Goal: Task Accomplishment & Management: Manage account settings

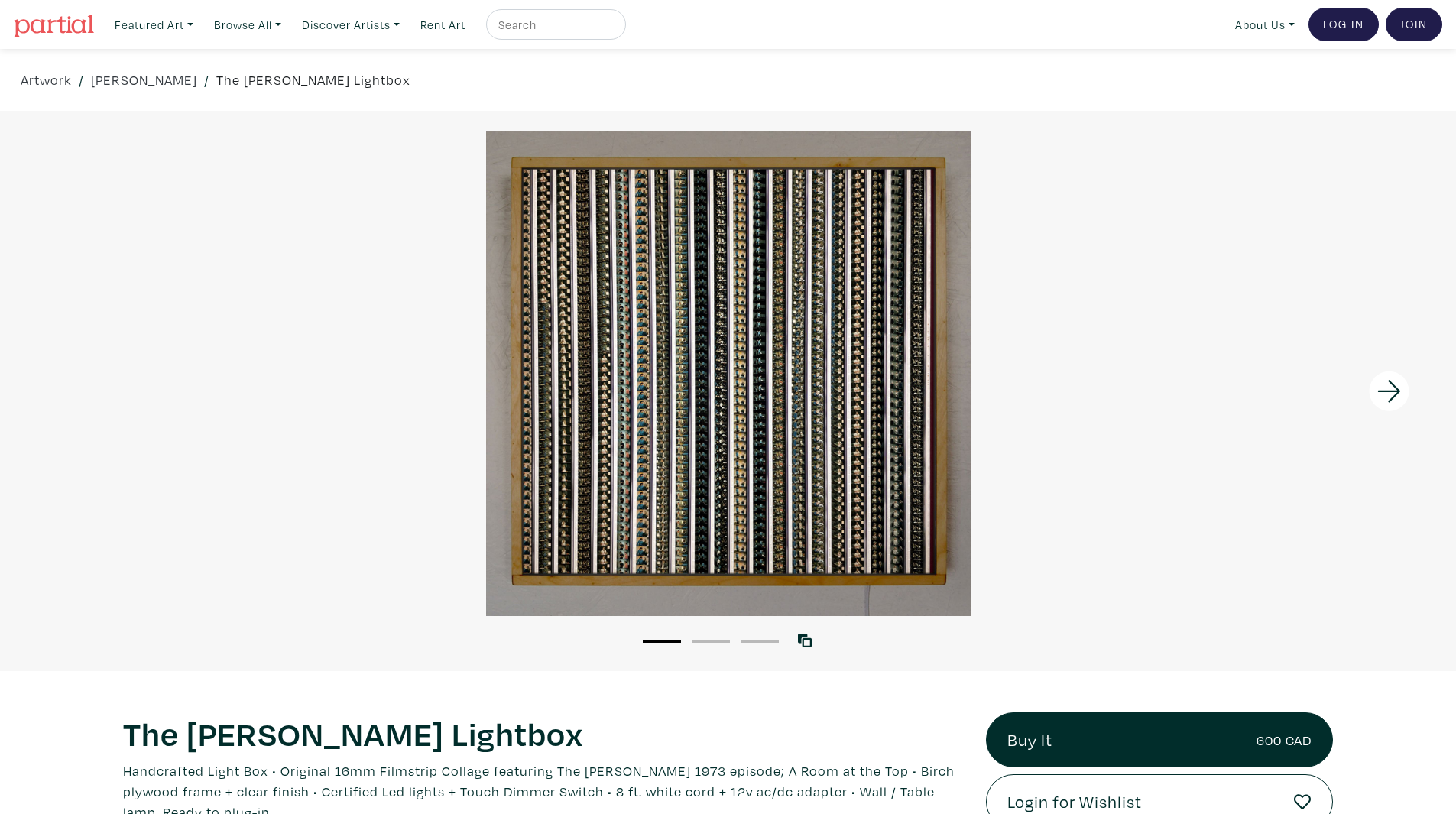
click at [295, 72] on link "The Brady Bunch Lightbox" at bounding box center [313, 80] width 194 height 21
click at [225, 28] on link "Browse All" at bounding box center [247, 24] width 81 height 31
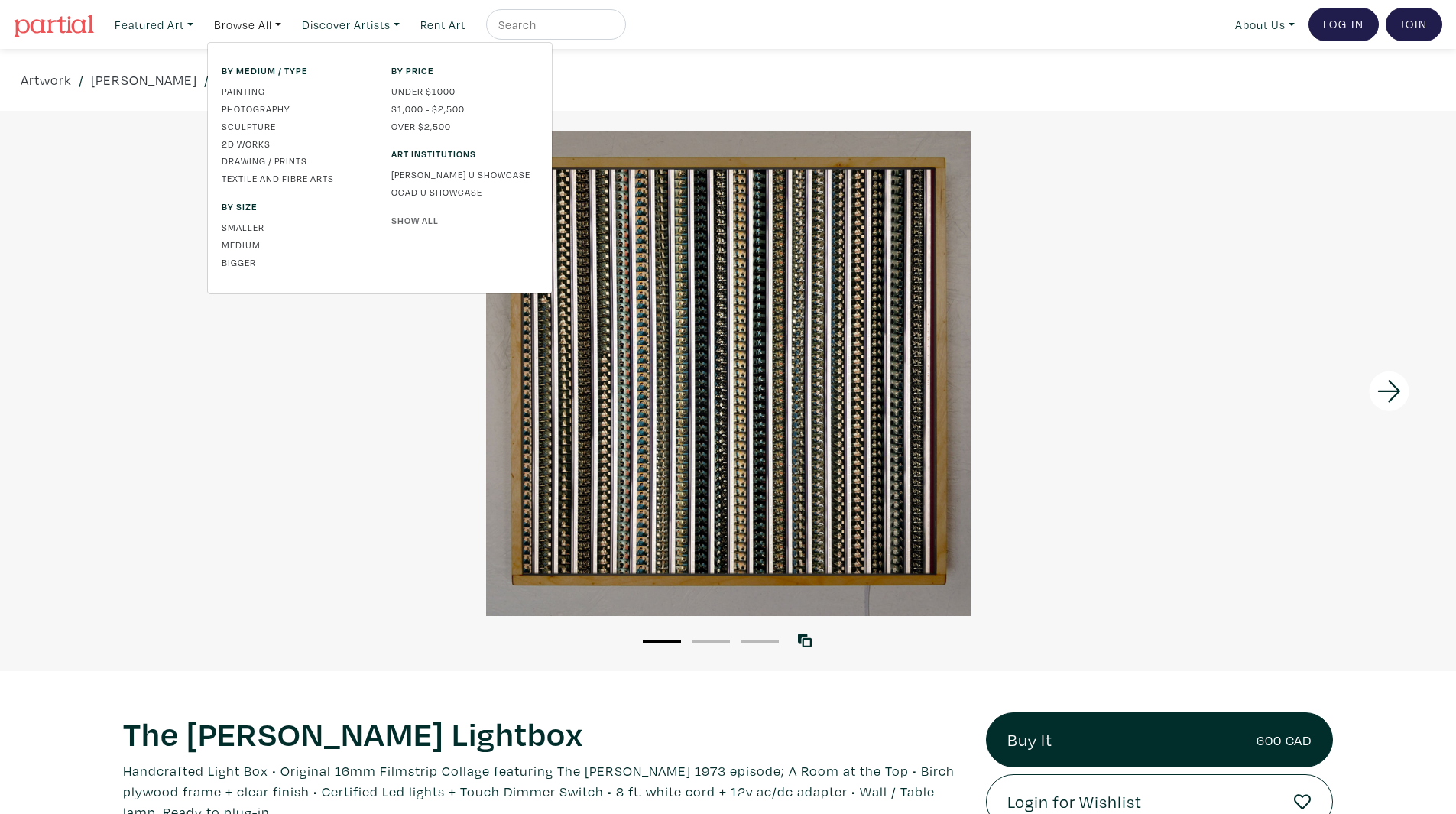
click at [428, 220] on link "Show All" at bounding box center [465, 220] width 146 height 13
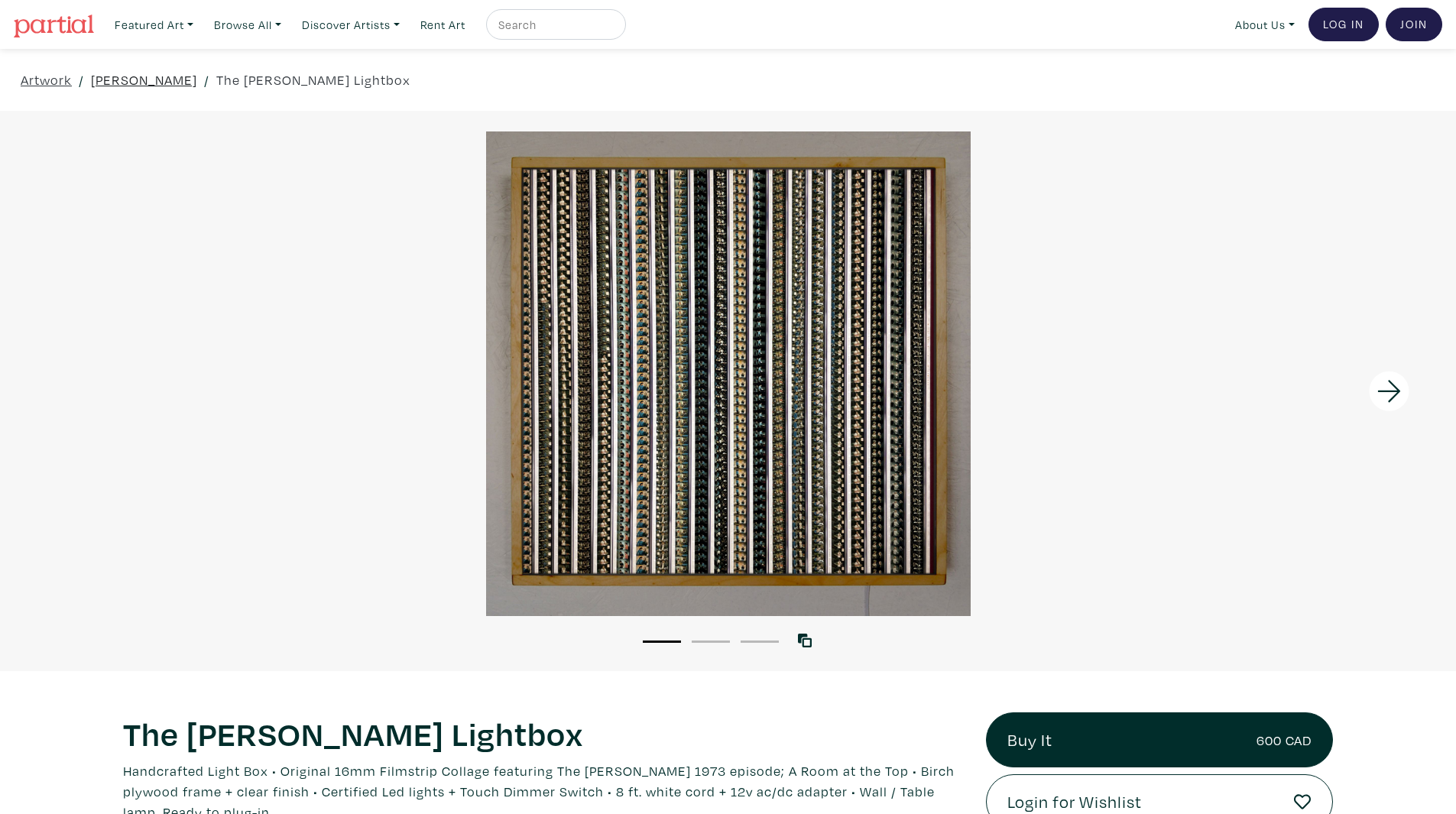
click at [156, 81] on link "Hugo Cantin" at bounding box center [144, 80] width 106 height 21
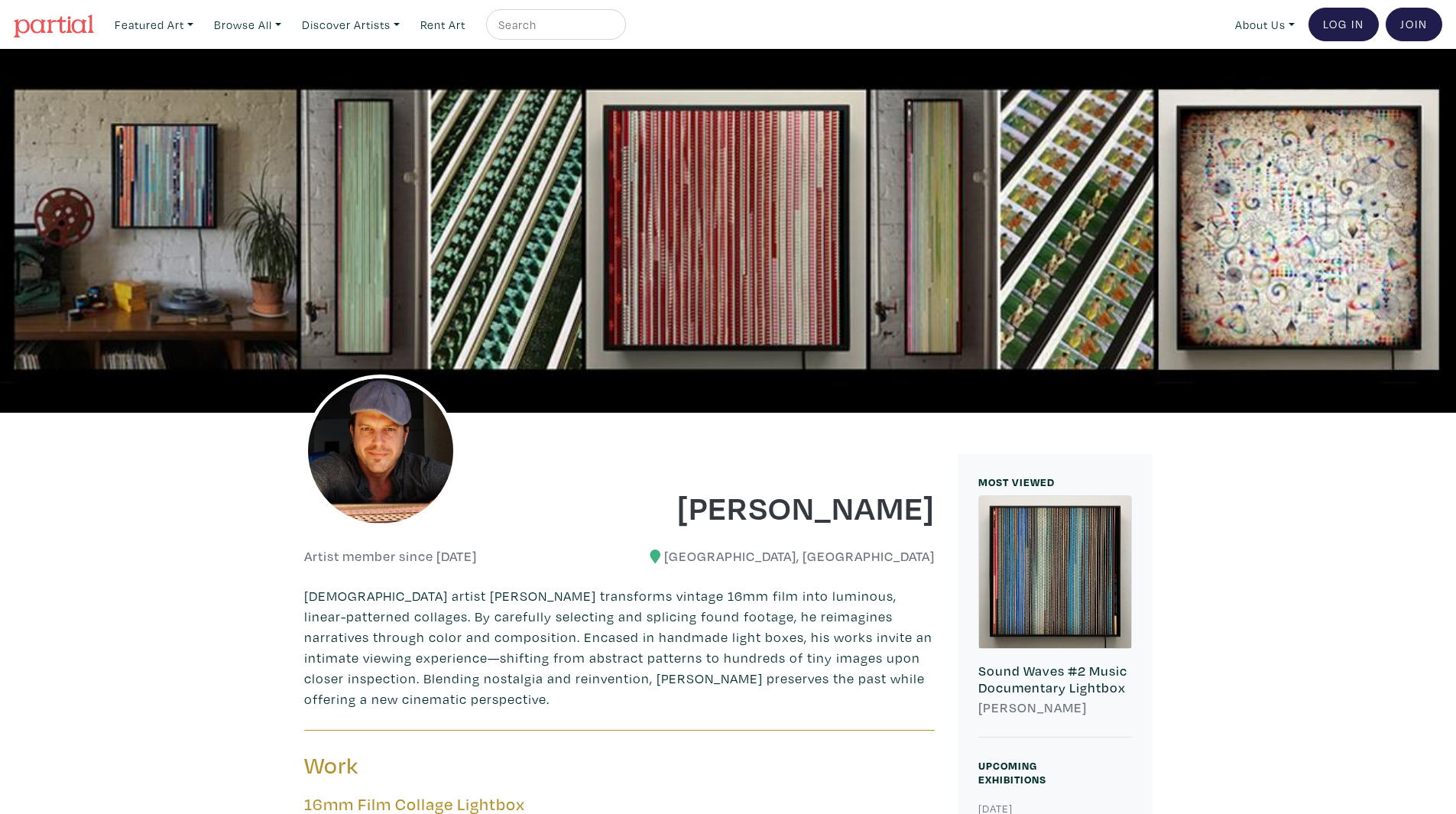
drag, startPoint x: 493, startPoint y: 168, endPoint x: 487, endPoint y: 101, distance: 67.3
click at [492, 133] on div at bounding box center [728, 231] width 1456 height 364
click at [1331, 30] on link "Log In" at bounding box center [1344, 24] width 71 height 34
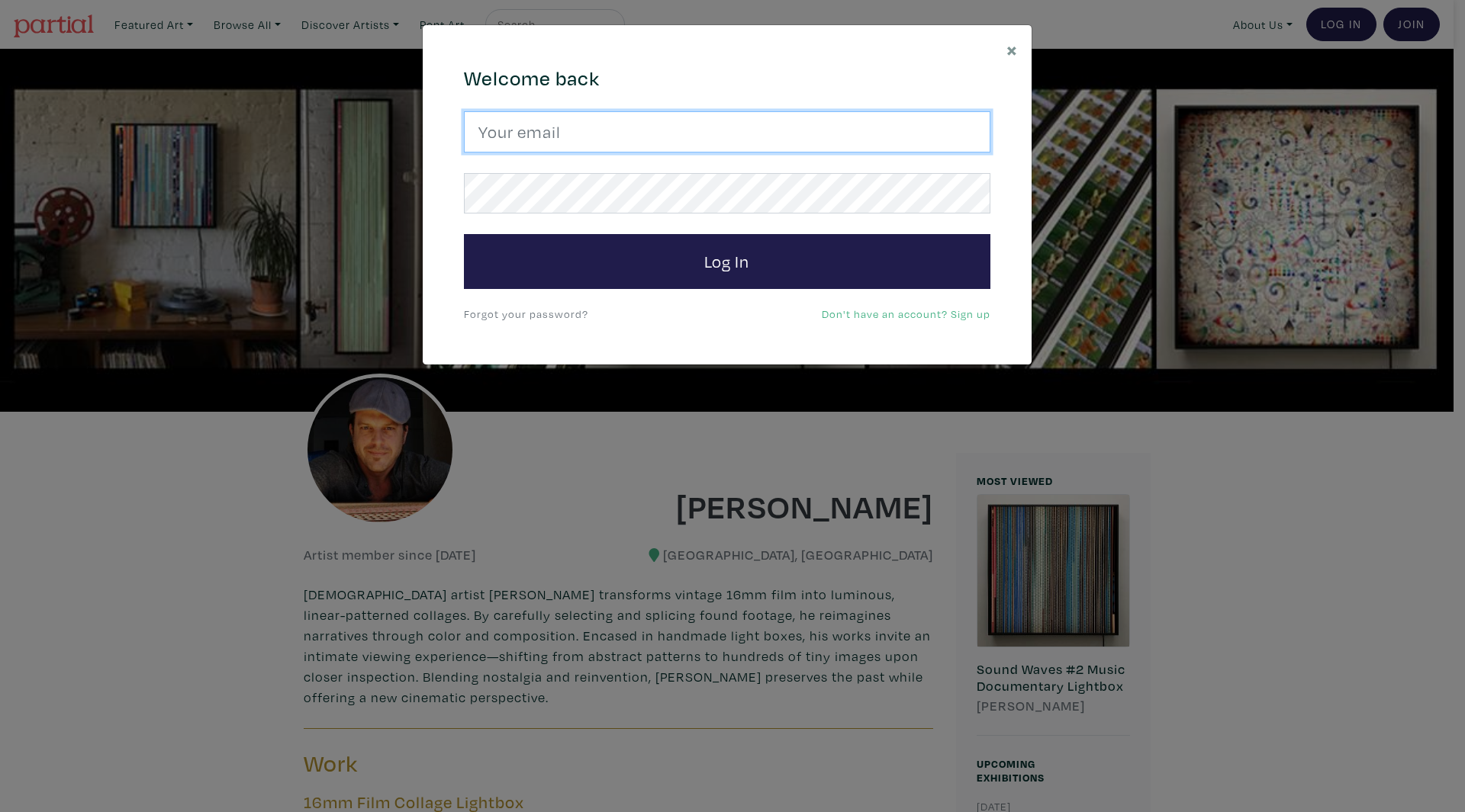
click at [659, 129] on input "email" at bounding box center [727, 132] width 527 height 41
paste input "hugo@mini-cinema.com"
click at [641, 145] on input "hugo@mini-cinema.com" at bounding box center [727, 132] width 527 height 41
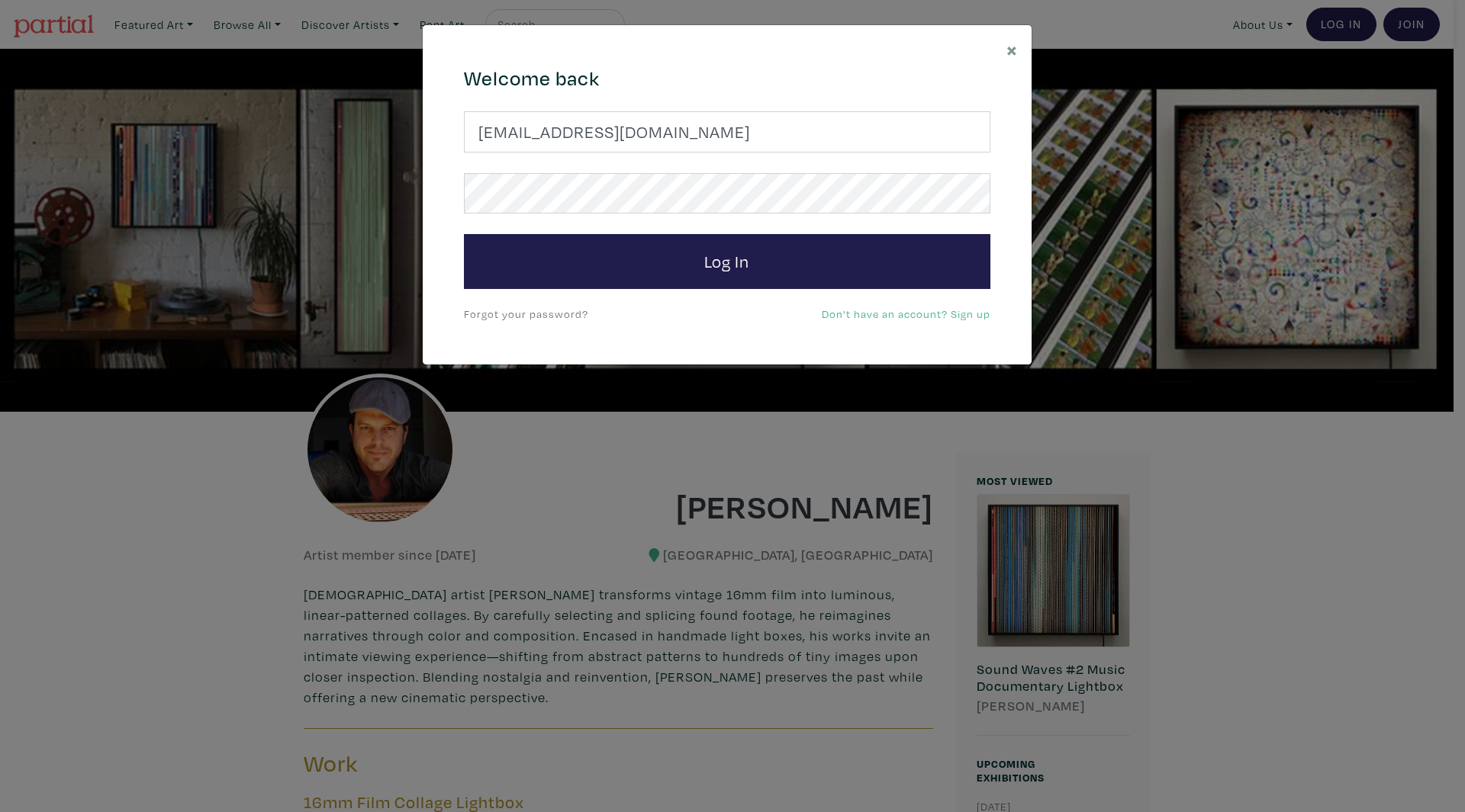
click at [610, 126] on input "client@doe.com" at bounding box center [727, 132] width 527 height 41
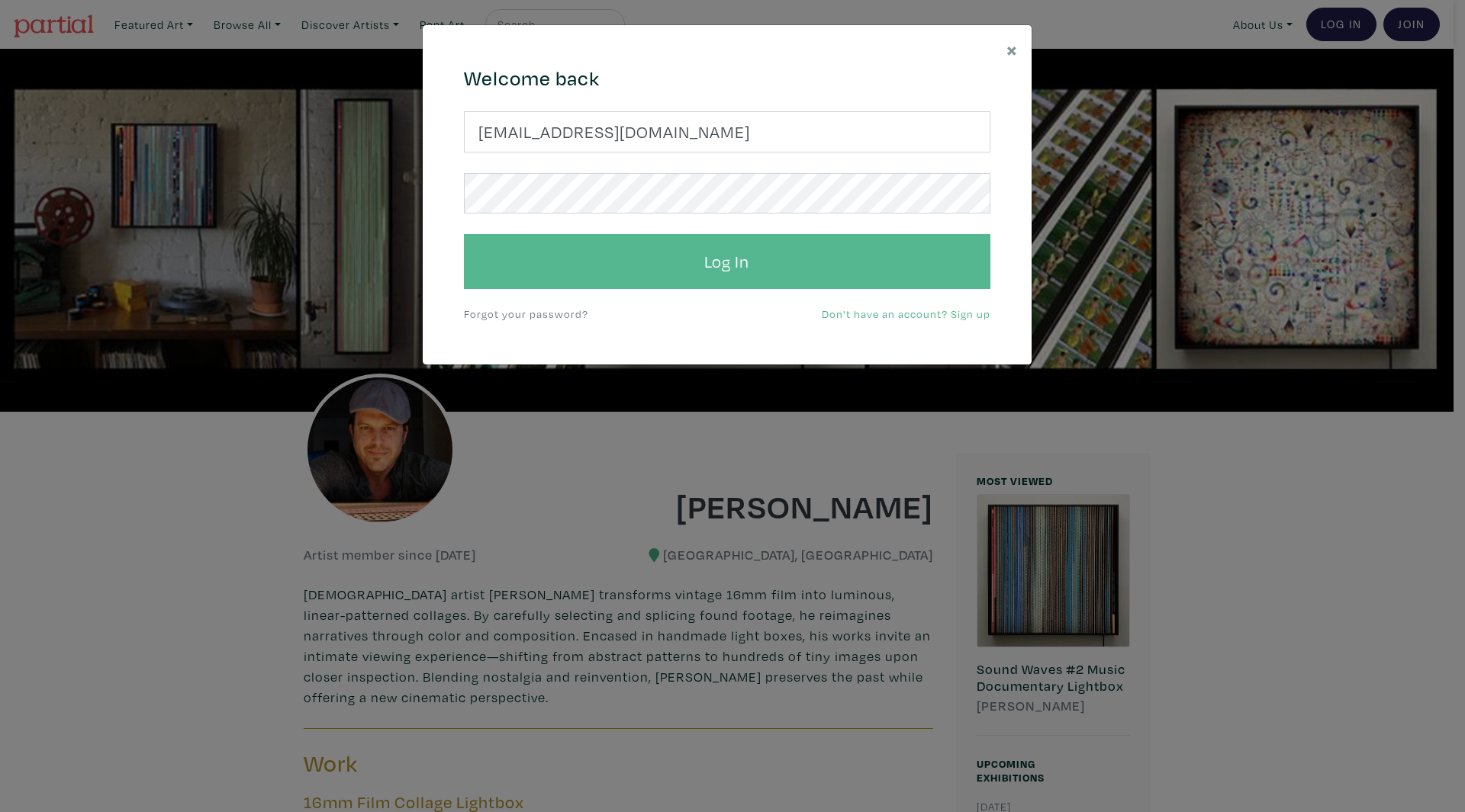
type input "hugo@mini-cinema.com"
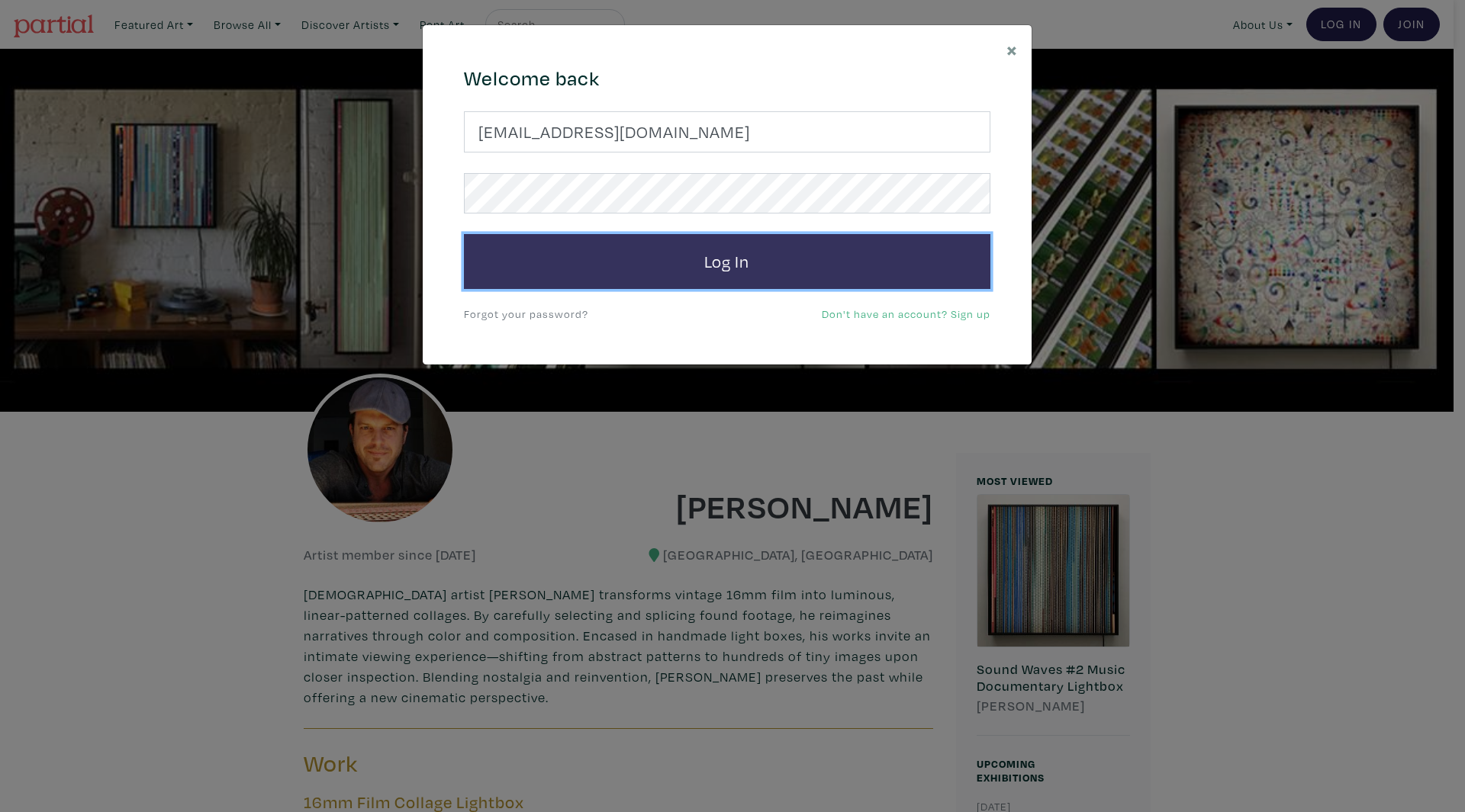
click at [527, 268] on button "Log In" at bounding box center [727, 261] width 527 height 55
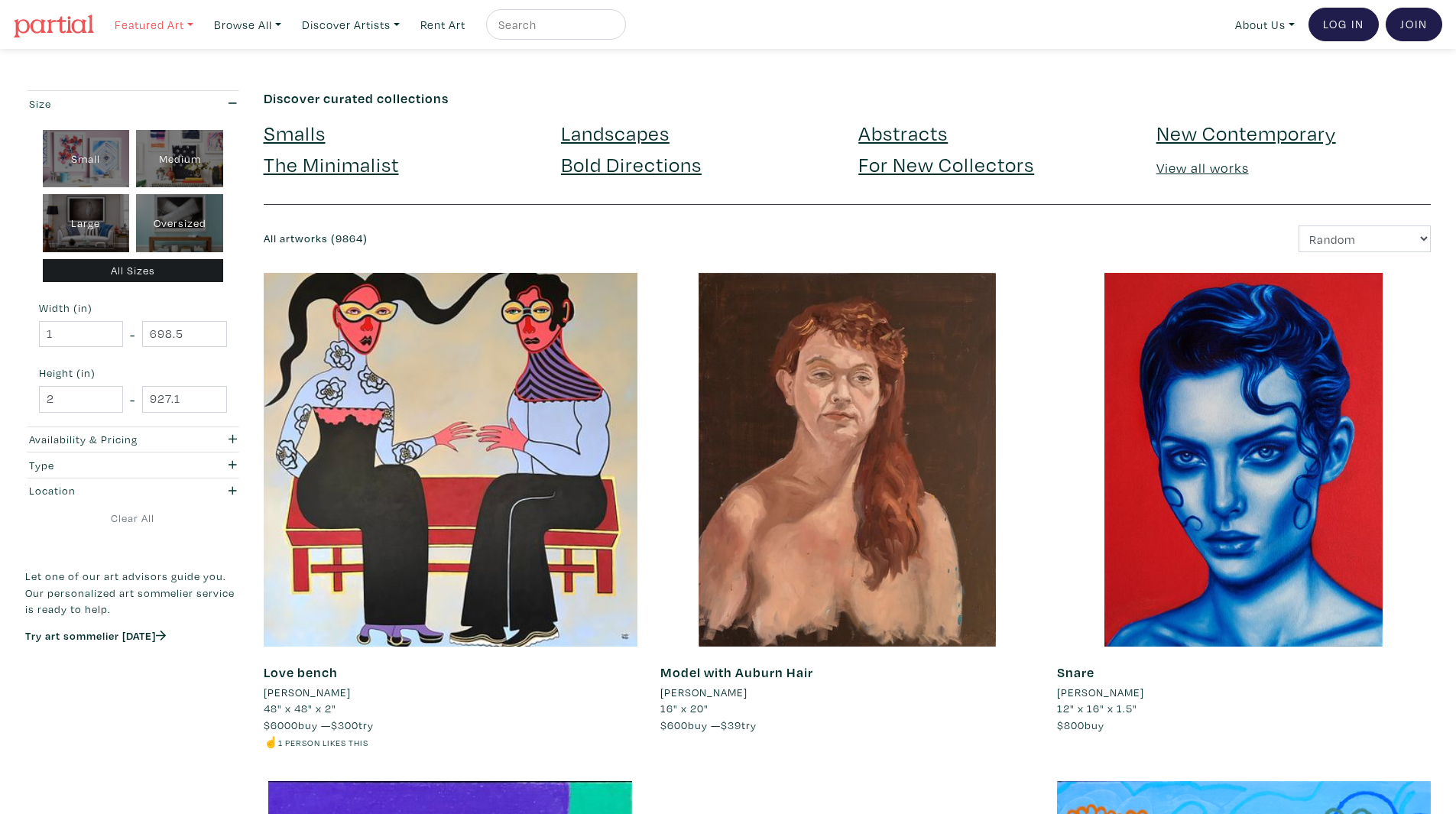
click at [153, 24] on link "Featured Art" at bounding box center [154, 24] width 93 height 31
click at [151, 63] on link "Smalls" at bounding box center [184, 70] width 125 height 13
click at [140, 31] on link "Featured Art" at bounding box center [154, 24] width 93 height 31
click at [139, 93] on link "Landscapes" at bounding box center [184, 88] width 125 height 13
click at [141, 37] on link "Featured Art" at bounding box center [154, 24] width 93 height 31
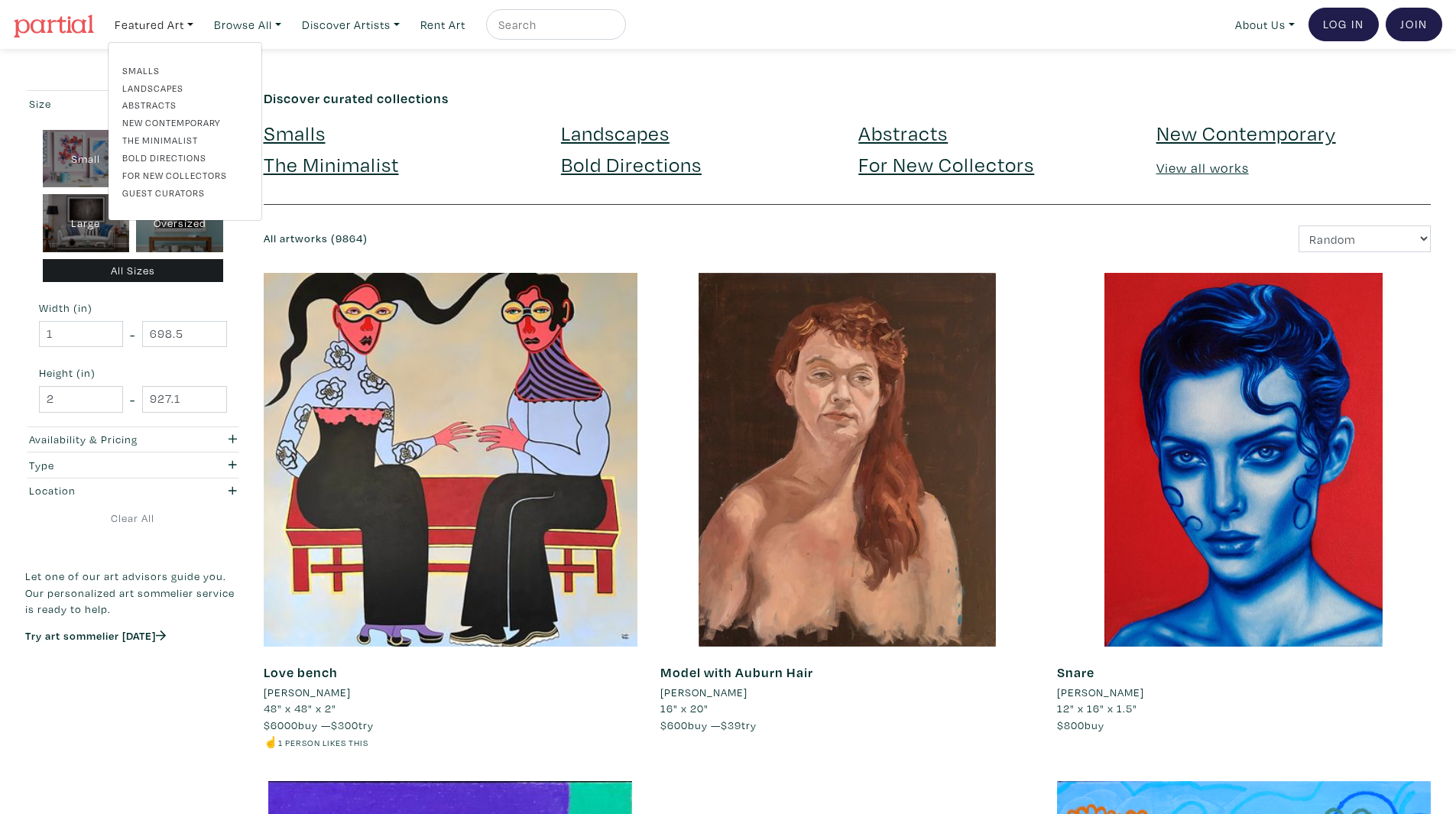
click at [149, 109] on link "Abstracts" at bounding box center [184, 104] width 125 height 13
click at [142, 29] on link "Featured Art" at bounding box center [154, 24] width 93 height 31
click at [154, 120] on link "New Contemporary" at bounding box center [184, 122] width 125 height 13
click at [140, 40] on div "Featured Art Smalls Landscapes Abstracts New Contemporary The Minimalist Bold D…" at bounding box center [775, 24] width 1335 height 34
click at [141, 29] on link "Featured Art" at bounding box center [154, 24] width 93 height 31
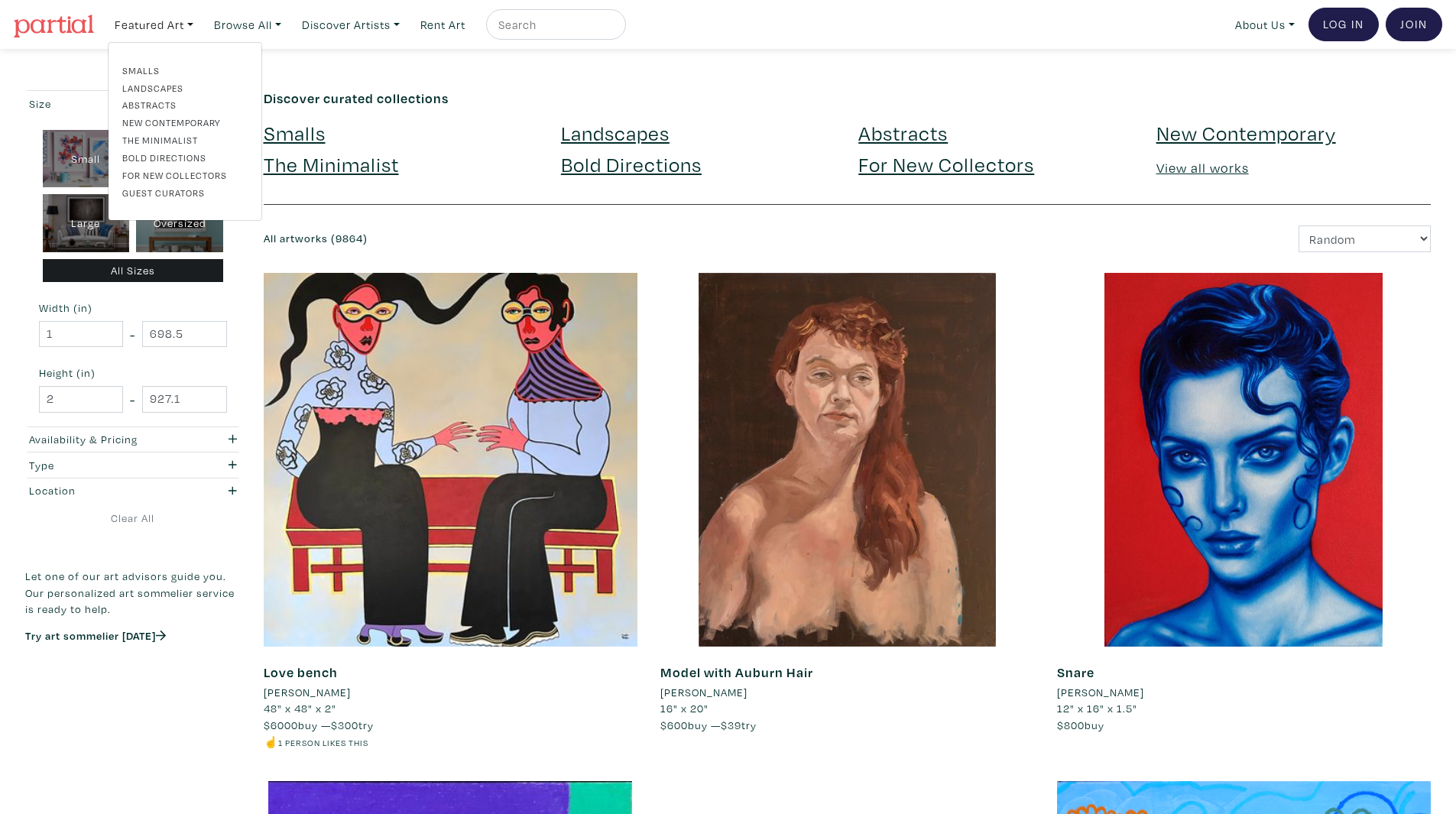
click at [151, 139] on link "The Minimalist" at bounding box center [184, 140] width 125 height 13
click at [151, 37] on link "Featured Art" at bounding box center [154, 24] width 93 height 31
click at [167, 157] on link "Bold Directions" at bounding box center [184, 157] width 125 height 13
click at [152, 35] on link "Featured Art" at bounding box center [154, 24] width 93 height 31
click at [165, 172] on link "For New Collectors" at bounding box center [184, 175] width 125 height 13
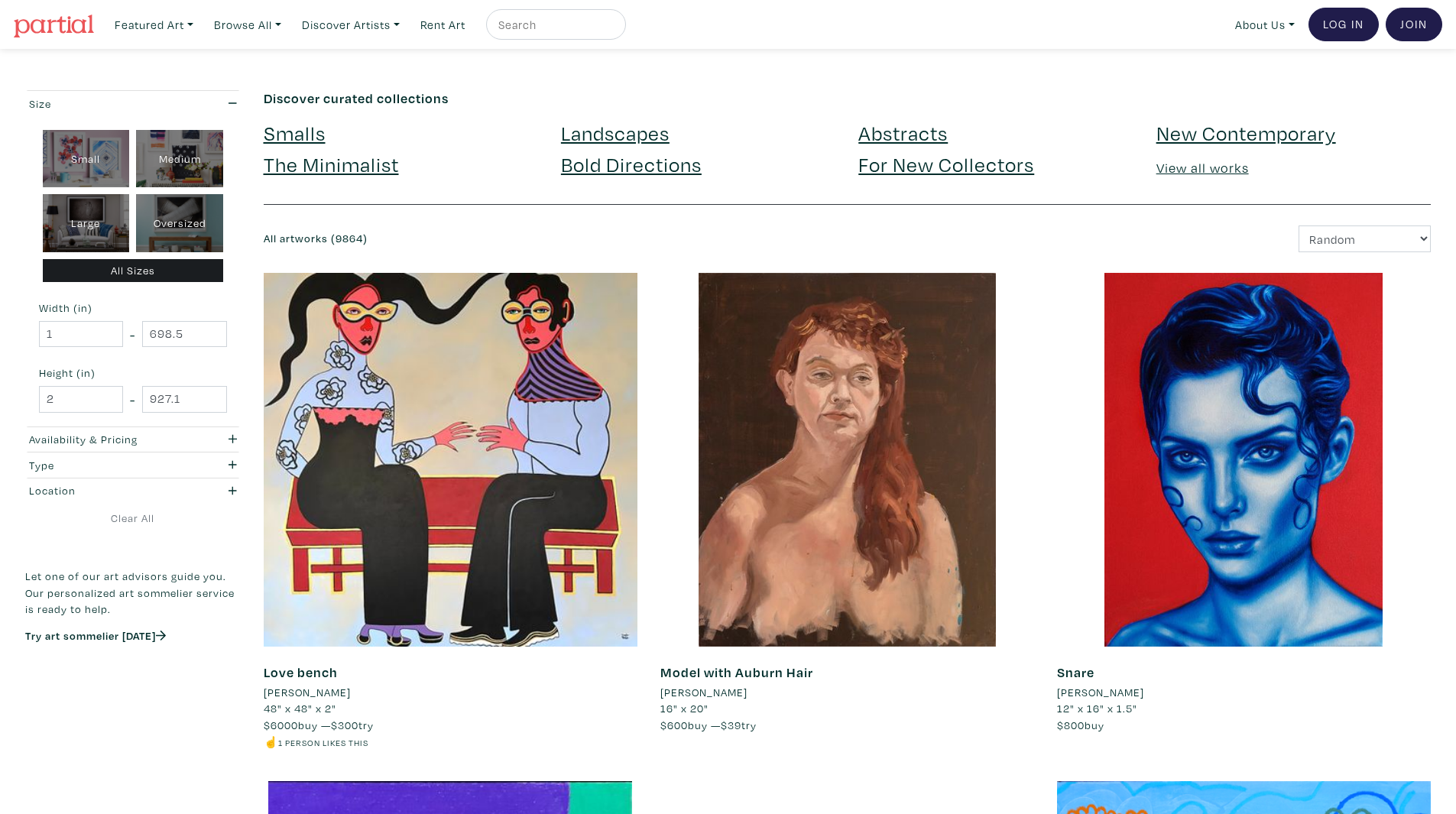
click at [521, 42] on nav "Featured Art Smalls Landscapes Abstracts New Contemporary The Minimalist Bold D…" at bounding box center [728, 24] width 1456 height 49
click at [530, 29] on input "text" at bounding box center [554, 24] width 114 height 19
type input "brady"
click at [614, 29] on button "submit" at bounding box center [614, 29] width 0 height 0
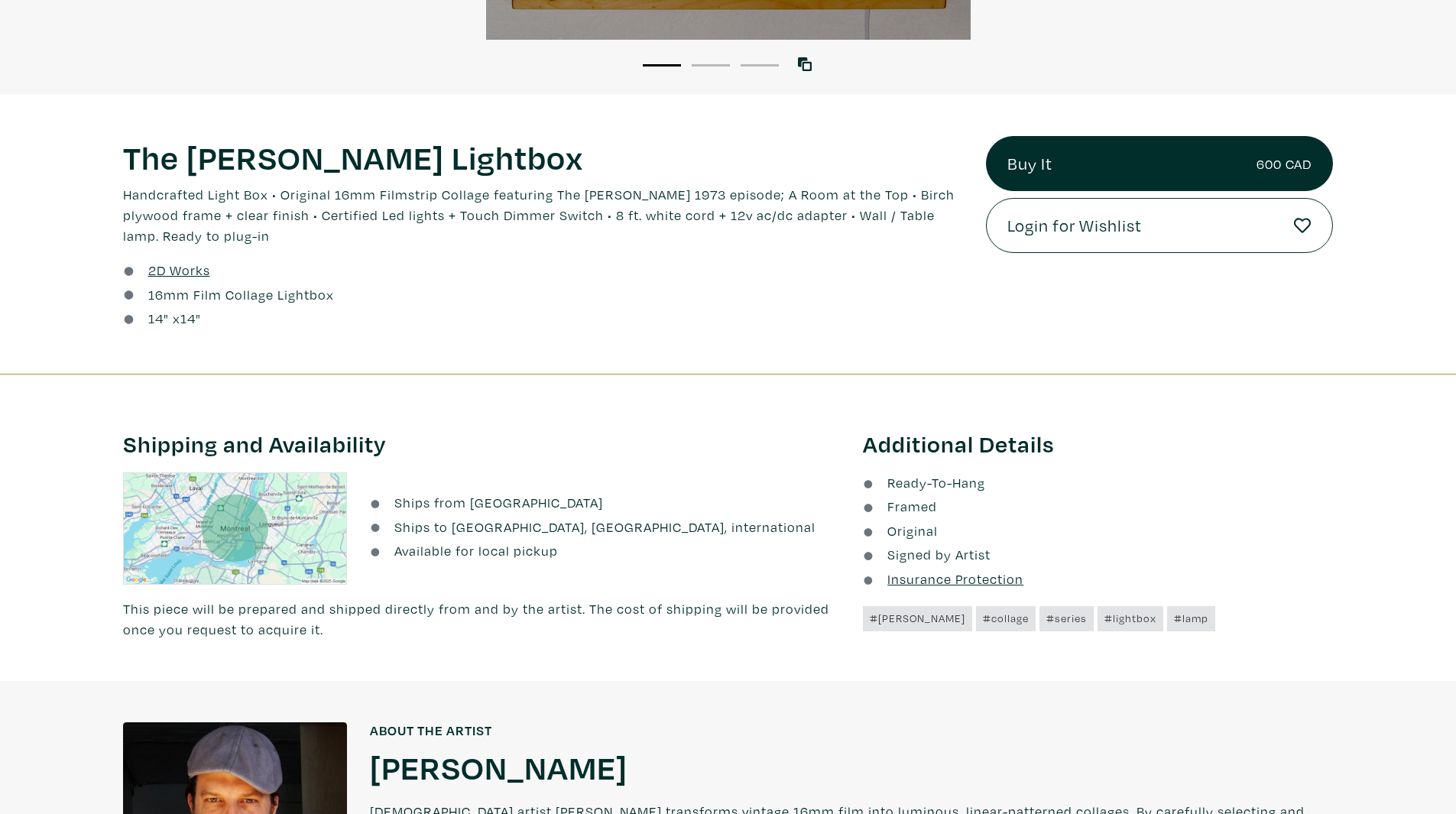
scroll to position [459, 0]
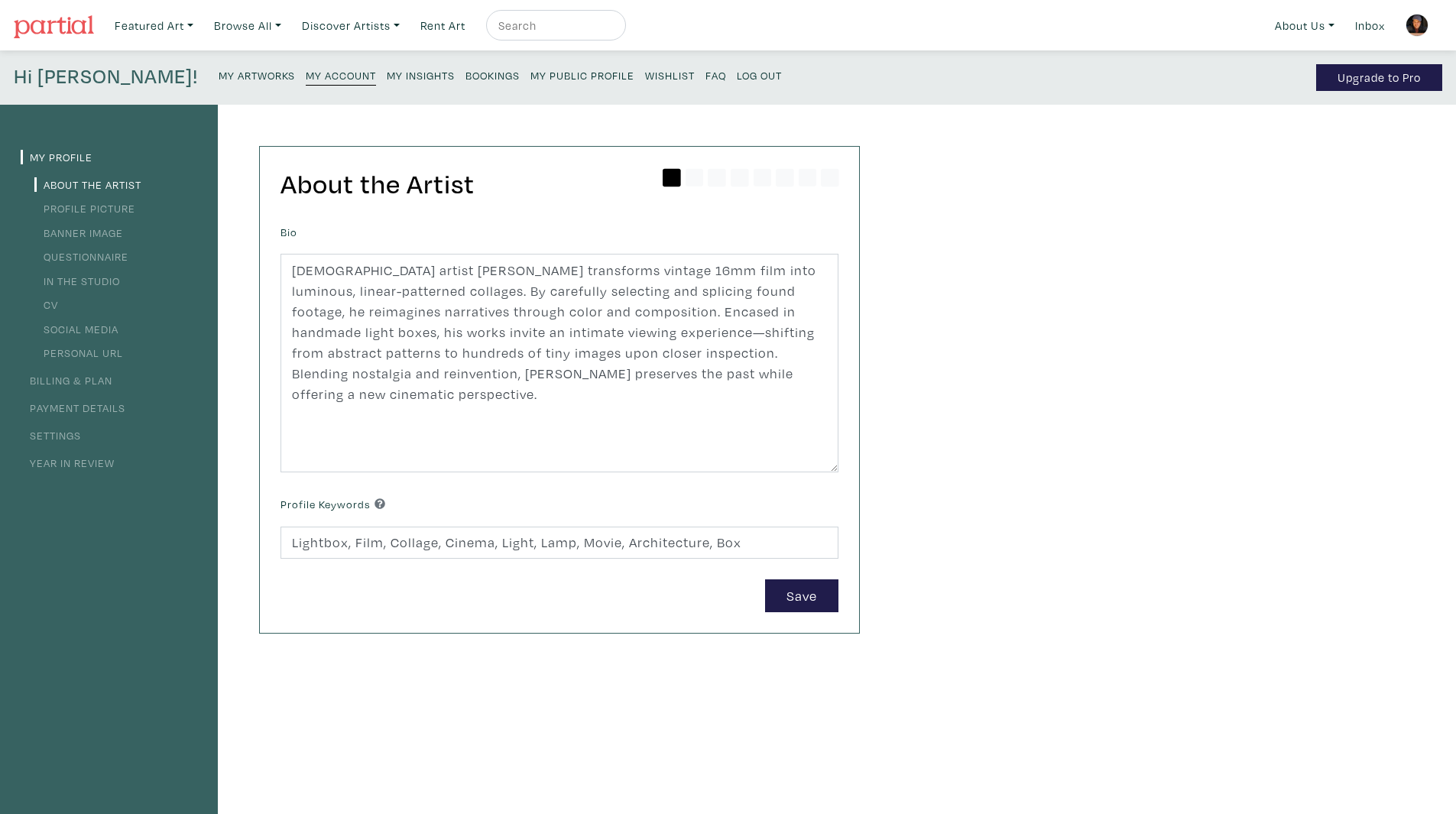
click at [219, 76] on small "My Artworks" at bounding box center [257, 75] width 77 height 14
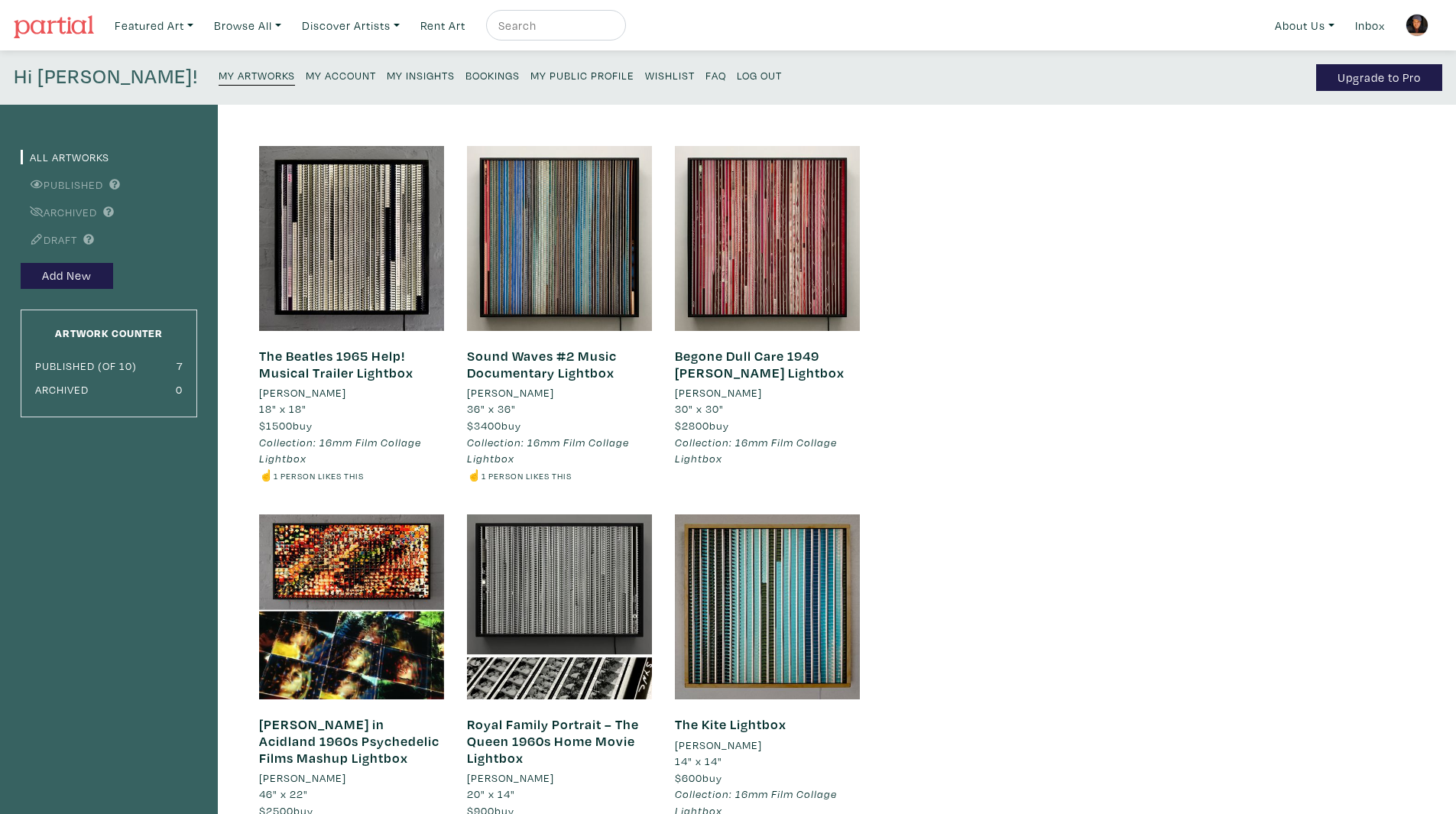
click at [222, 269] on div "The Beatles 1965 Help! Musical Trailer Lightbox Hugo Cantin 18" x 18" $1500 buy…" at bounding box center [545, 678] width 653 height 1147
click at [85, 220] on li "Archived" at bounding box center [109, 211] width 177 height 21
click at [80, 211] on link "Archived" at bounding box center [59, 211] width 77 height 14
click at [62, 241] on link "Draft" at bounding box center [49, 239] width 56 height 14
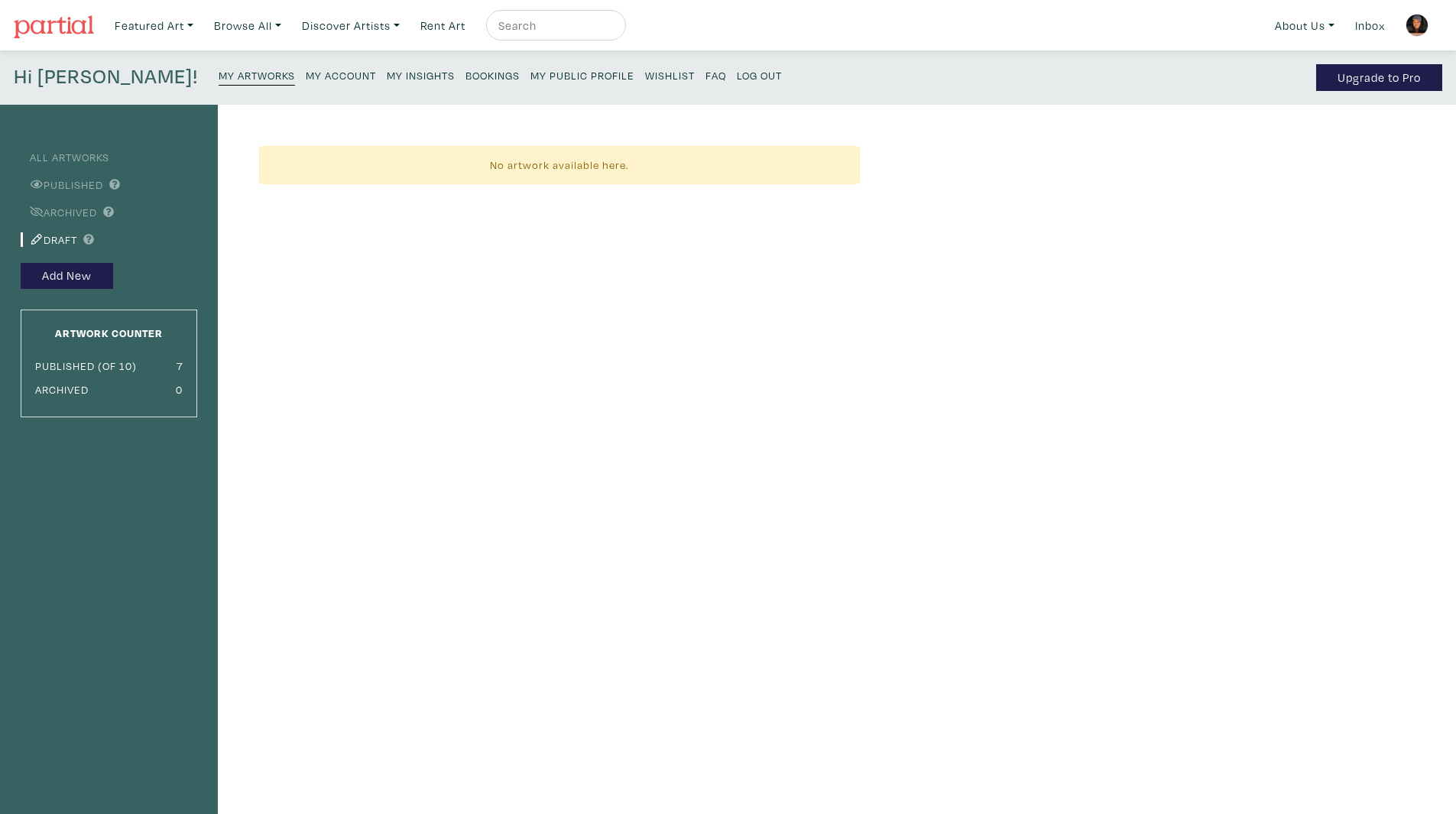
click at [52, 223] on ul "All Artworks Published Archived Draft" at bounding box center [109, 197] width 177 height 104
click at [51, 216] on link "Archived" at bounding box center [59, 211] width 77 height 14
click at [76, 158] on link "All Artworks" at bounding box center [65, 157] width 88 height 14
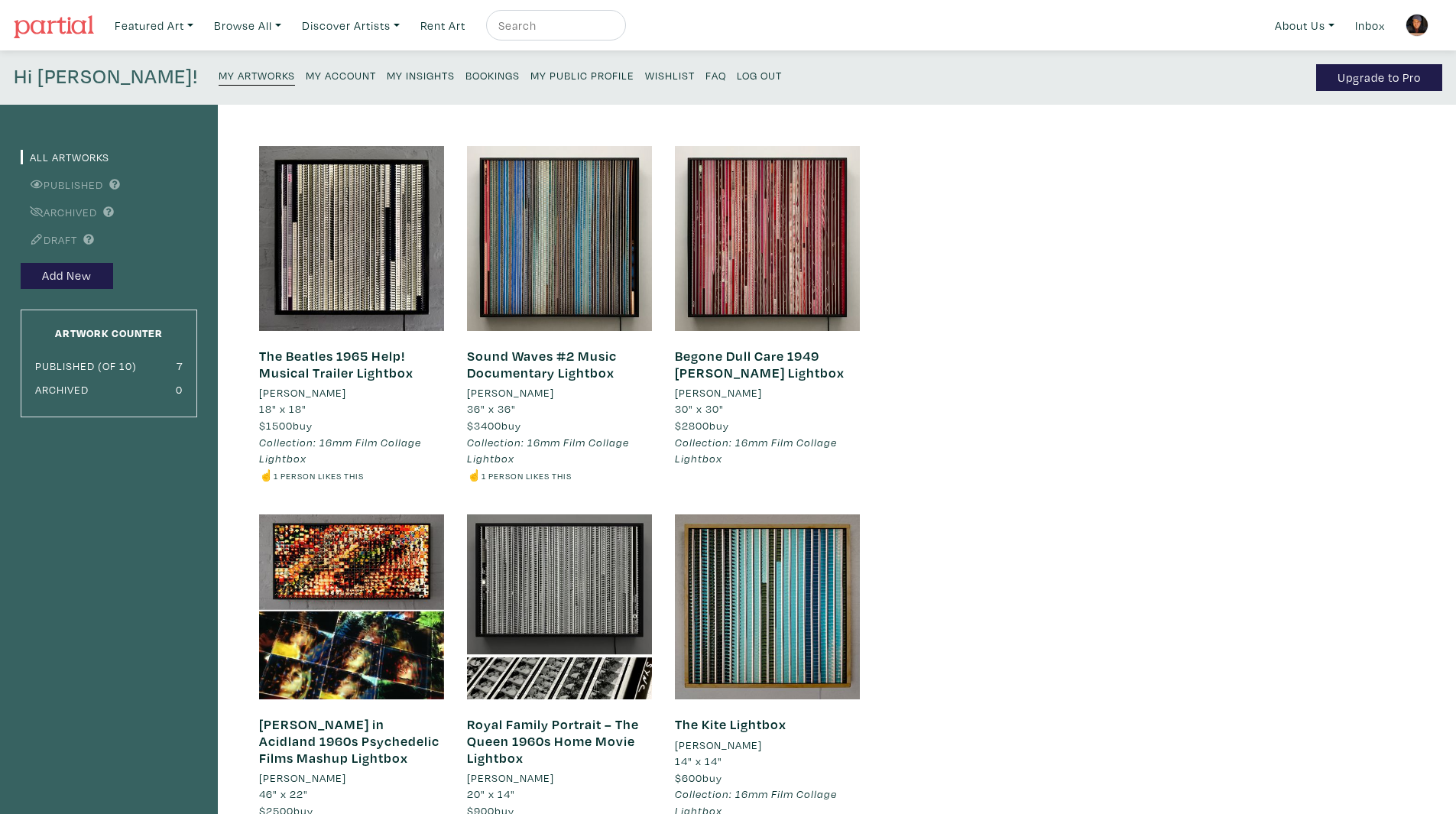
click at [75, 76] on h4 "Hi Hugo!" at bounding box center [105, 77] width 184 height 27
click at [54, 12] on link at bounding box center [53, 25] width 80 height 35
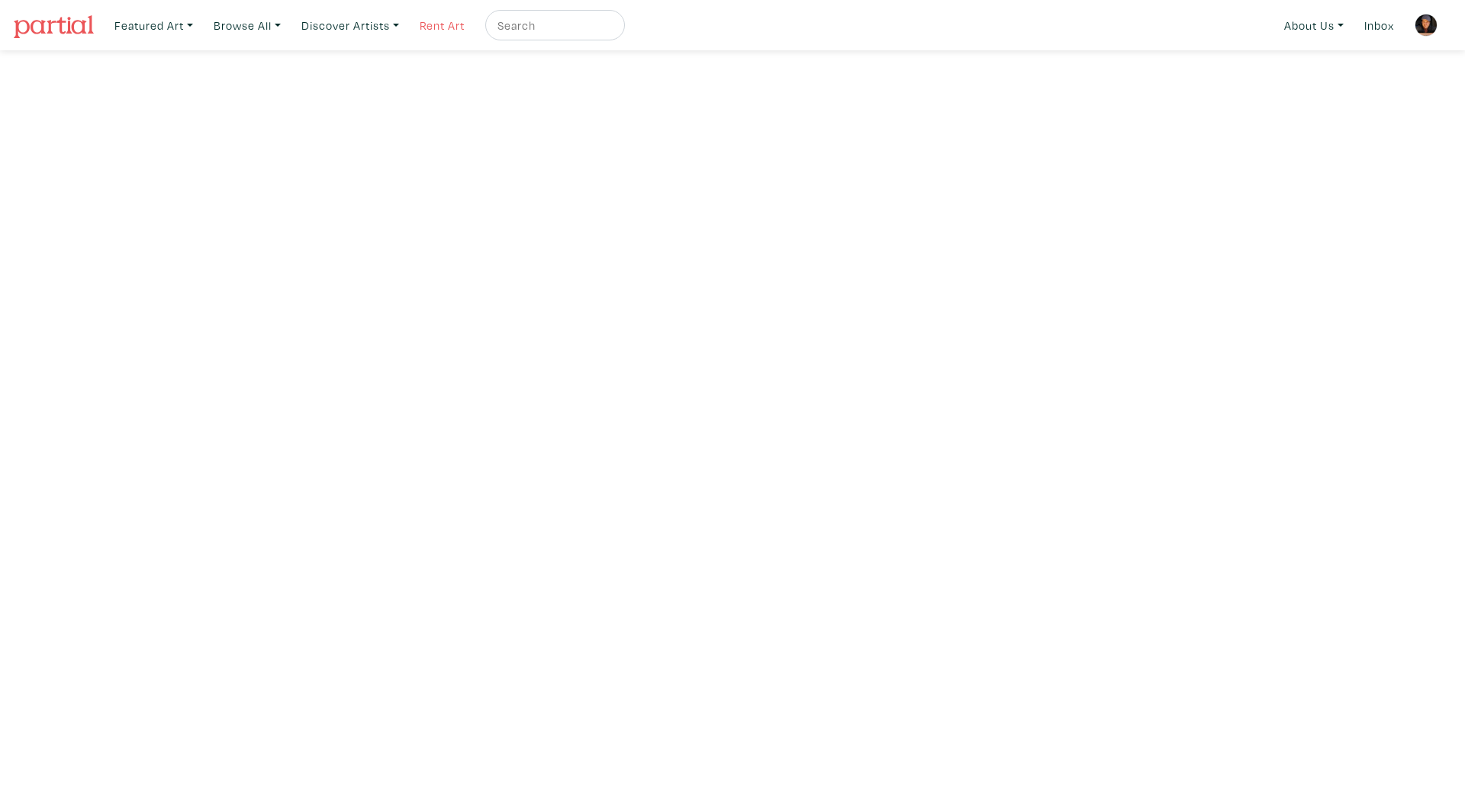
click at [423, 34] on link "Rent Art" at bounding box center [442, 25] width 59 height 31
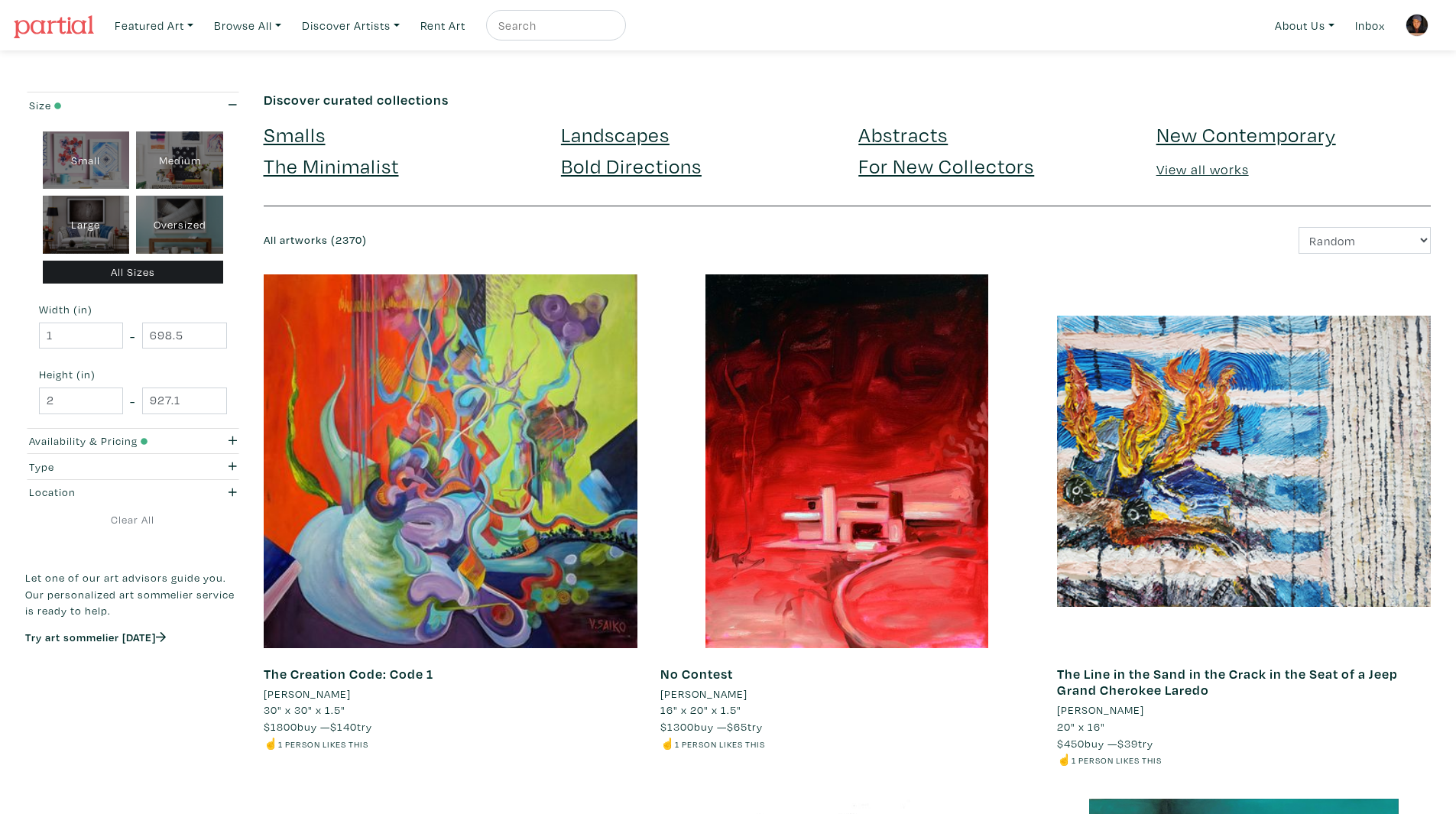
drag, startPoint x: 342, startPoint y: 1, endPoint x: 279, endPoint y: 232, distance: 239.4
click at [279, 233] on div "All artworks (2370) Newest Random Price: Low to High Price: High to Low" at bounding box center [848, 241] width 1191 height 27
click at [1414, 27] on img at bounding box center [1416, 24] width 23 height 23
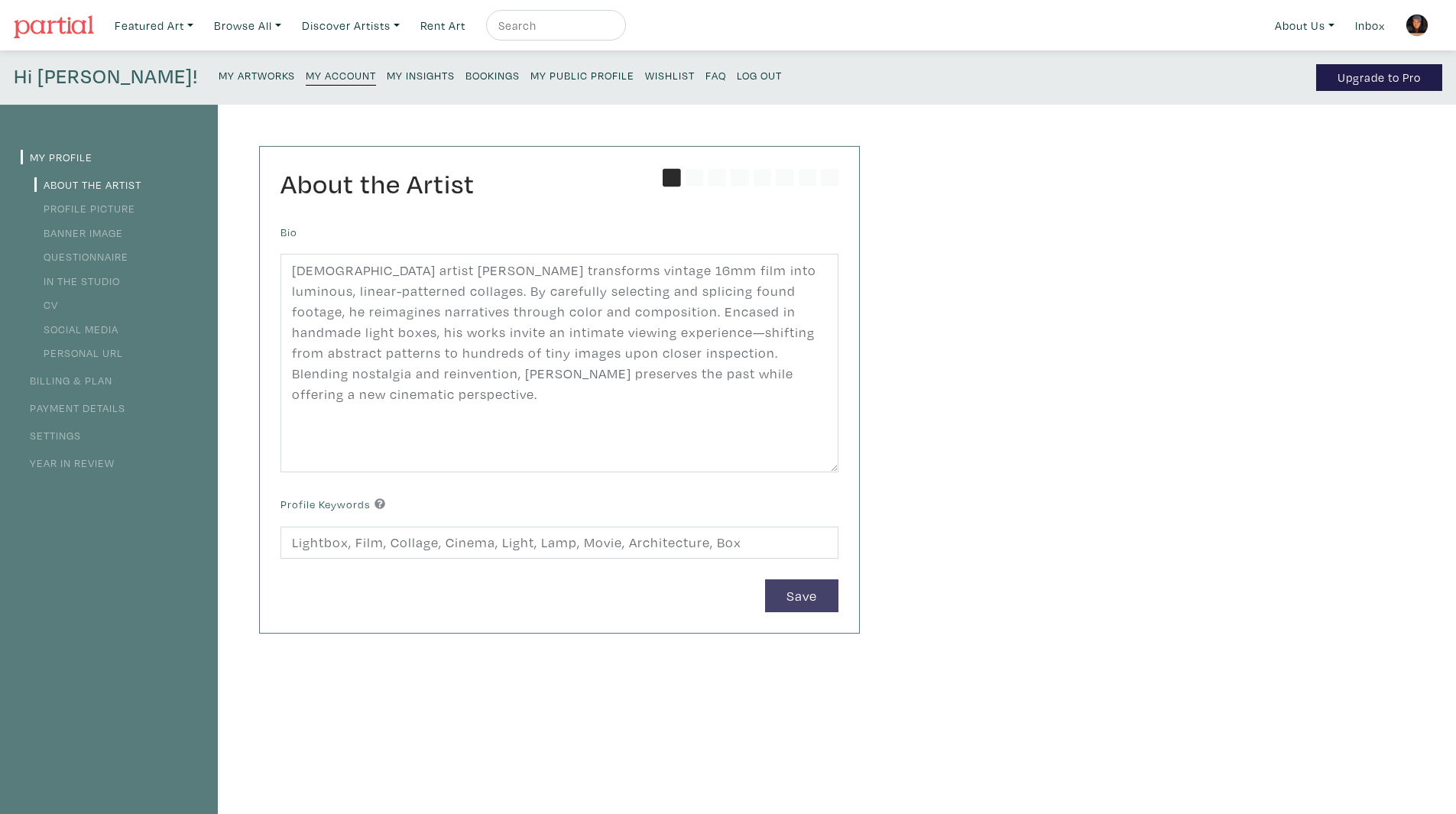
click at [736, 77] on small "Log Out" at bounding box center [759, 75] width 45 height 14
